Goal: Task Accomplishment & Management: Manage account settings

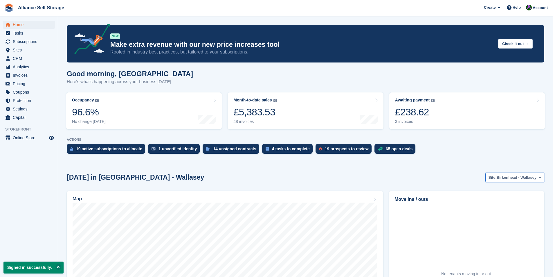
click at [497, 175] on span "Site:" at bounding box center [492, 177] width 8 height 6
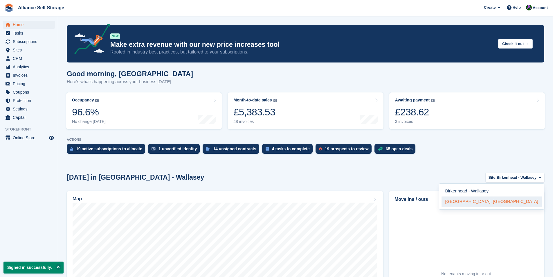
click at [498, 199] on link "Tarren Way South, Moreton, Wirral" at bounding box center [491, 201] width 100 height 10
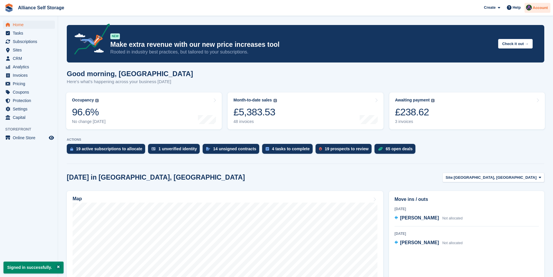
click at [543, 8] on span "Account" at bounding box center [540, 8] width 15 height 6
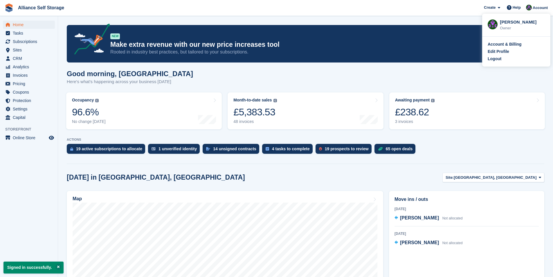
click at [519, 24] on div "Romilly Norton" at bounding box center [522, 21] width 45 height 5
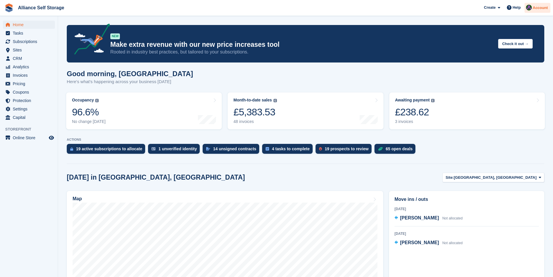
click at [537, 10] on span "Account" at bounding box center [540, 8] width 15 height 6
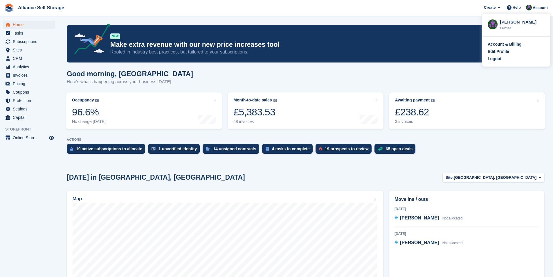
click at [490, 24] on img at bounding box center [493, 24] width 10 height 10
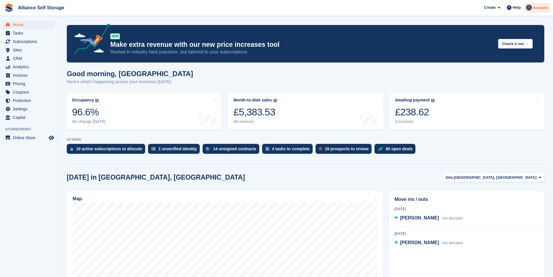
click at [537, 7] on span "Account" at bounding box center [540, 8] width 15 height 6
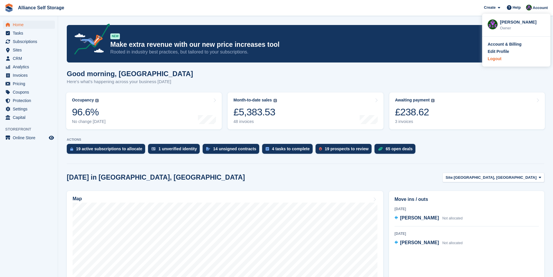
click at [501, 59] on div "Logout" at bounding box center [495, 59] width 14 height 6
